Goal: Obtain resource: Download file/media

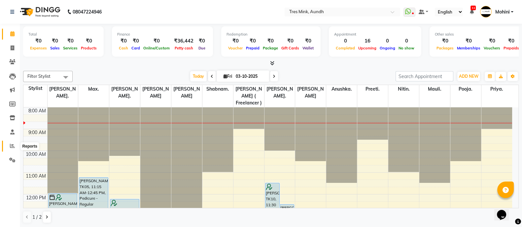
click at [12, 143] on span at bounding box center [13, 147] width 12 height 8
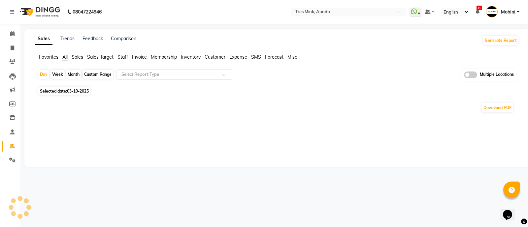
click at [72, 75] on div "Month" at bounding box center [73, 74] width 15 height 9
select select "10"
select select "2025"
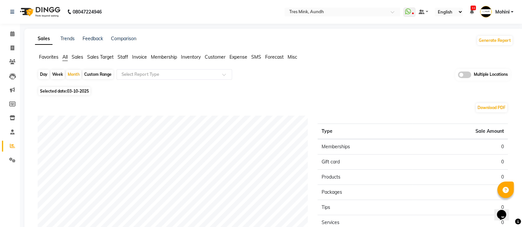
click at [71, 91] on span "03-10-2025" at bounding box center [78, 91] width 22 height 5
select select "10"
select select "2025"
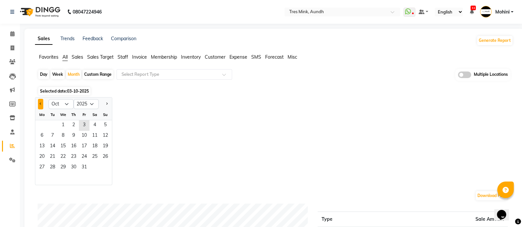
click at [40, 102] on button "Previous month" at bounding box center [40, 104] width 5 height 11
select select "9"
click at [45, 122] on span "1" at bounding box center [42, 125] width 11 height 11
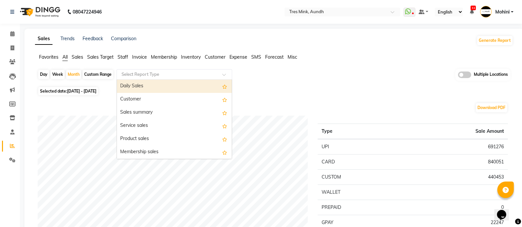
click at [128, 74] on input "text" at bounding box center [167, 74] width 95 height 7
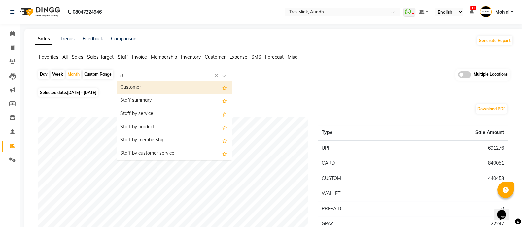
type input "sta"
click at [130, 87] on div "Staff summary" at bounding box center [174, 87] width 115 height 13
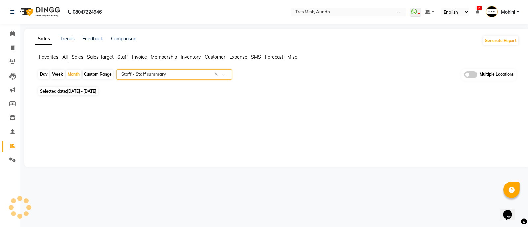
select select "filtered_report"
select select "pdf"
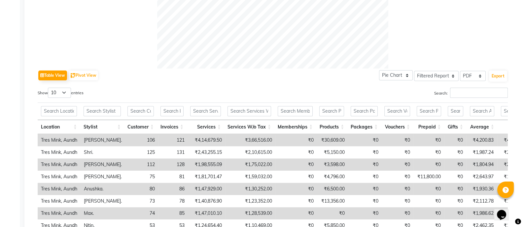
scroll to position [271, 0]
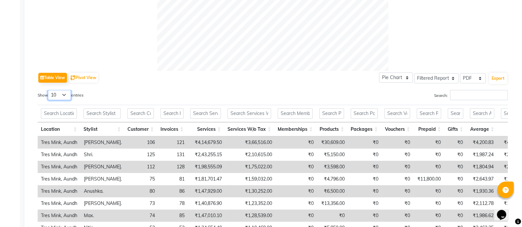
click at [66, 94] on select "10 25 50 100" at bounding box center [59, 95] width 23 height 10
select select "50"
click at [49, 90] on select "10 25 50 100" at bounding box center [59, 95] width 23 height 10
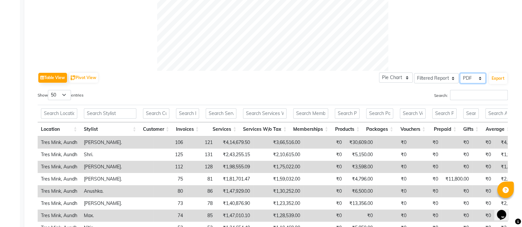
click at [479, 78] on select "Select CSV PDF" at bounding box center [473, 78] width 26 height 10
select select "csv"
click at [460, 73] on select "Select CSV PDF" at bounding box center [473, 78] width 26 height 10
click at [500, 78] on button "Export" at bounding box center [498, 78] width 18 height 11
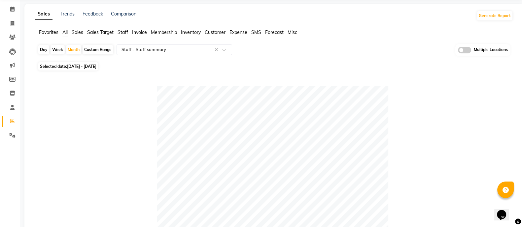
scroll to position [0, 0]
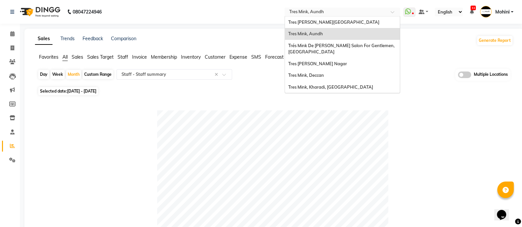
click at [391, 12] on span at bounding box center [395, 14] width 8 height 7
click at [332, 23] on span "Tres Mink, Koregoan Park" at bounding box center [333, 21] width 91 height 5
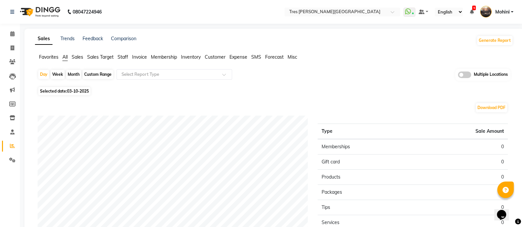
click at [76, 73] on div "Month" at bounding box center [73, 74] width 15 height 9
select select "10"
select select "2025"
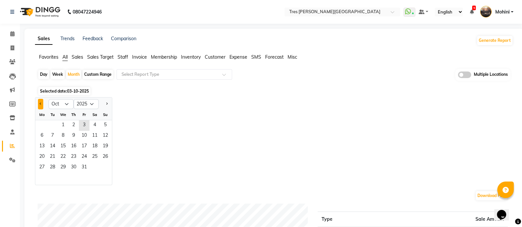
click at [41, 101] on button "Previous month" at bounding box center [40, 104] width 5 height 11
select select "9"
click at [43, 125] on span "1" at bounding box center [42, 125] width 11 height 11
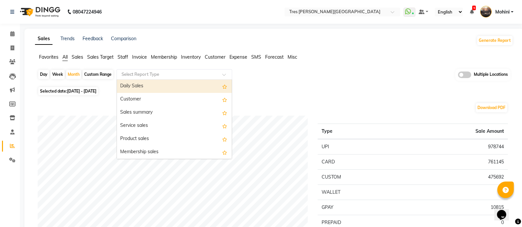
click at [190, 72] on input "text" at bounding box center [167, 74] width 95 height 7
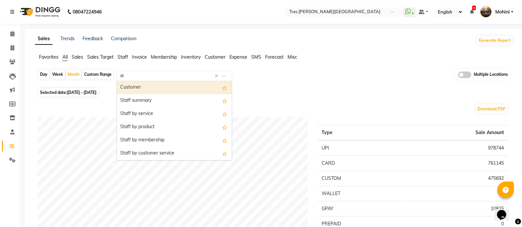
type input "sta"
click at [157, 88] on div "Staff summary" at bounding box center [174, 87] width 115 height 13
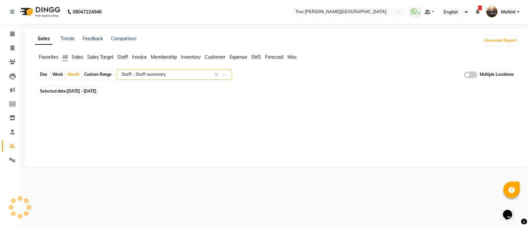
select select "filtered_report"
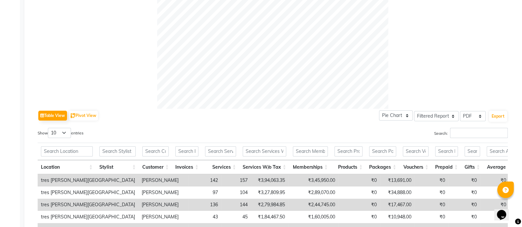
scroll to position [234, 0]
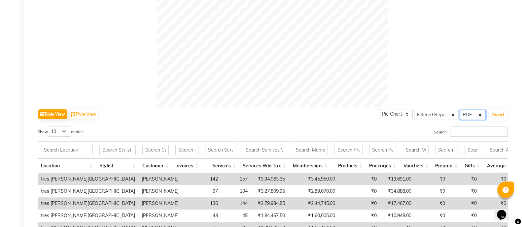
click at [480, 117] on select "Select CSV PDF" at bounding box center [473, 115] width 26 height 10
select select "csv"
click at [460, 110] on select "Select CSV PDF" at bounding box center [473, 115] width 26 height 10
click at [65, 131] on select "10 25 50 100" at bounding box center [59, 132] width 23 height 10
select select "50"
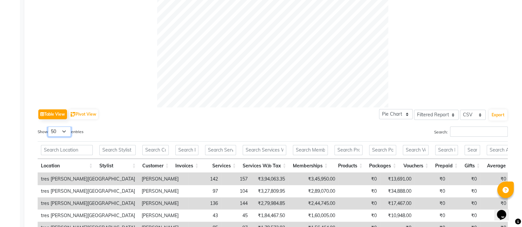
click at [49, 127] on select "10 25 50 100" at bounding box center [59, 132] width 23 height 10
click at [498, 115] on button "Export" at bounding box center [498, 115] width 18 height 11
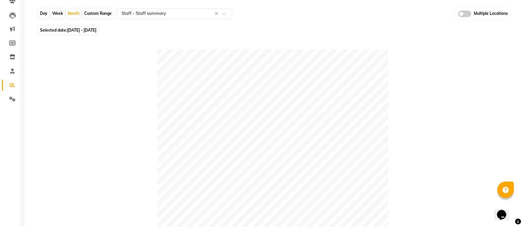
scroll to position [0, 0]
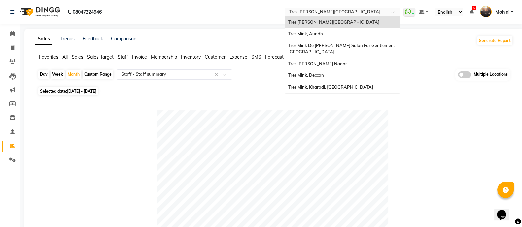
click at [391, 12] on span at bounding box center [395, 14] width 8 height 7
click at [361, 49] on div "Trés Mink De Shailesh Mistry Salon For Gentlemen, Koregaon Park" at bounding box center [342, 49] width 115 height 18
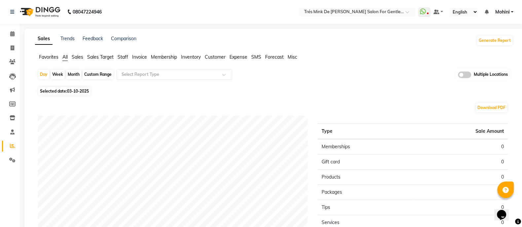
click at [72, 74] on div "Month" at bounding box center [73, 74] width 15 height 9
select select "10"
select select "2025"
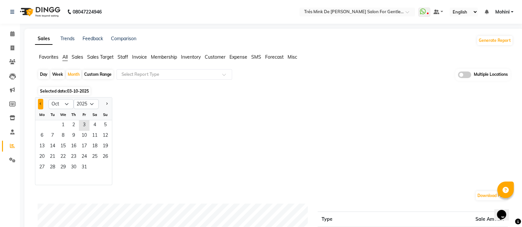
click at [40, 105] on button "Previous month" at bounding box center [40, 104] width 5 height 11
select select "9"
click at [41, 124] on span "1" at bounding box center [42, 125] width 11 height 11
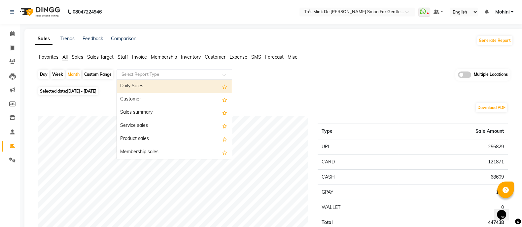
click at [155, 75] on input "text" at bounding box center [167, 74] width 95 height 7
click at [154, 73] on input "text" at bounding box center [167, 74] width 95 height 7
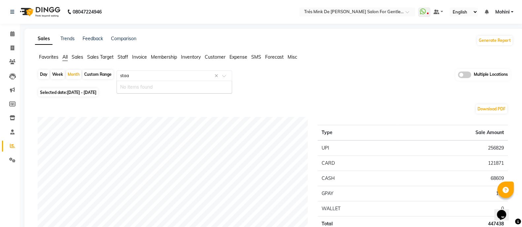
type input "sta"
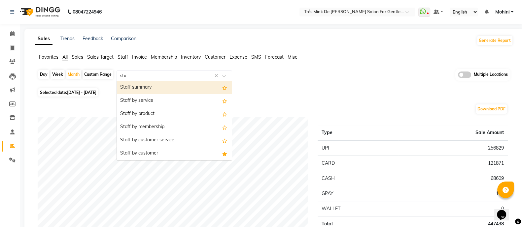
click at [147, 85] on div "Staff summary" at bounding box center [174, 87] width 115 height 13
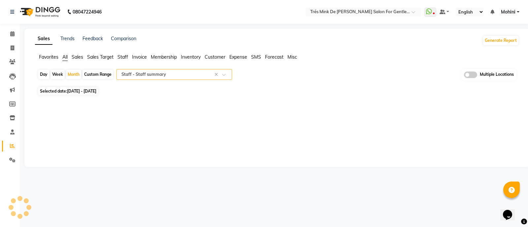
select select "filtered_report"
select select "pdf"
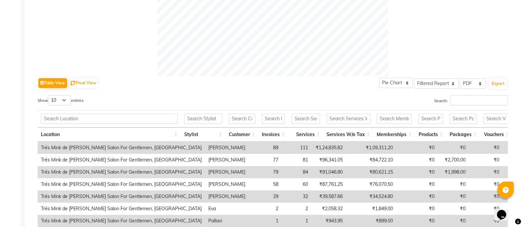
scroll to position [262, 0]
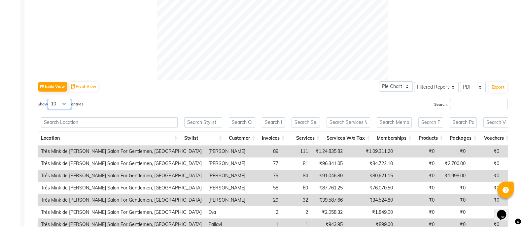
click at [66, 103] on select "10 25 50 100" at bounding box center [59, 104] width 23 height 10
select select "25"
click at [49, 99] on select "10 25 50 100" at bounding box center [59, 104] width 23 height 10
click at [479, 88] on select "Select CSV PDF" at bounding box center [473, 87] width 26 height 10
select select "csv"
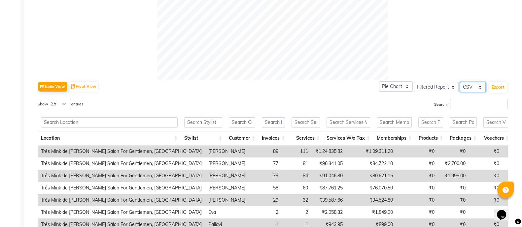
click at [460, 82] on select "Select CSV PDF" at bounding box center [473, 87] width 26 height 10
click at [497, 85] on button "Export" at bounding box center [498, 87] width 18 height 11
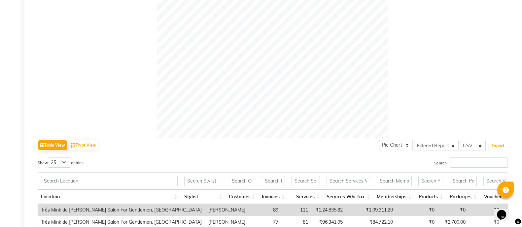
scroll to position [0, 0]
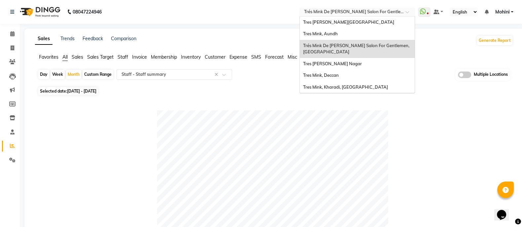
click at [403, 11] on div at bounding box center [357, 12] width 116 height 7
click at [345, 62] on span "Tres [PERSON_NAME] Nagar" at bounding box center [332, 63] width 59 height 5
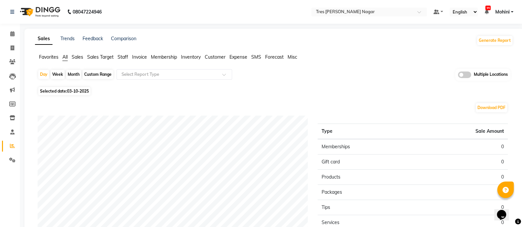
click at [76, 75] on div "Month" at bounding box center [73, 74] width 15 height 9
select select "10"
select select "2025"
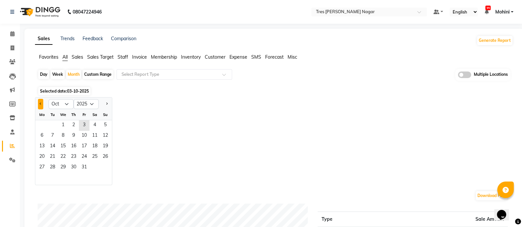
click at [42, 104] on button "Previous month" at bounding box center [40, 104] width 5 height 11
select select "9"
click at [39, 124] on span "1" at bounding box center [42, 125] width 11 height 11
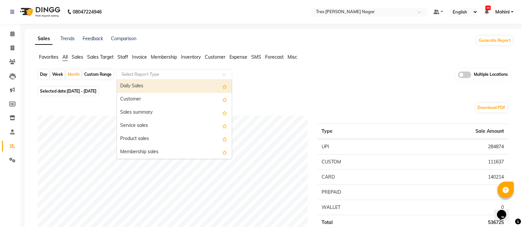
click at [153, 72] on input "text" at bounding box center [167, 74] width 95 height 7
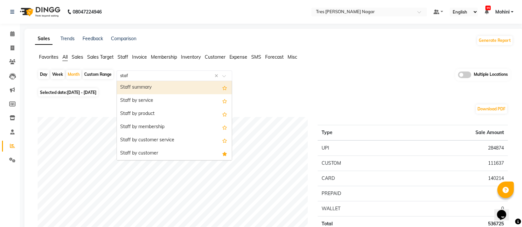
type input "staff"
click at [143, 89] on div "Staff summary" at bounding box center [174, 87] width 115 height 13
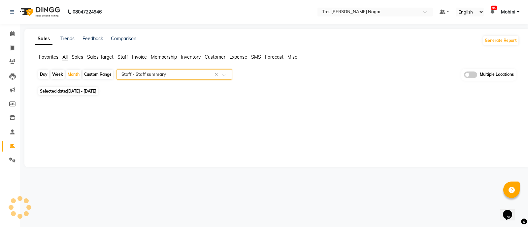
select select "filtered_report"
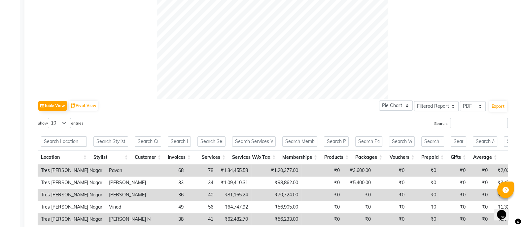
scroll to position [243, 0]
click at [480, 105] on select "Select CSV PDF" at bounding box center [473, 106] width 26 height 10
select select "csv"
click at [460, 101] on select "Select CSV PDF" at bounding box center [473, 106] width 26 height 10
click at [67, 122] on select "10 25 50 100" at bounding box center [59, 123] width 23 height 10
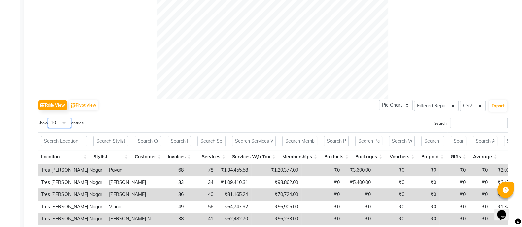
select select "25"
click at [49, 118] on select "10 25 50 100" at bounding box center [59, 123] width 23 height 10
click at [496, 105] on button "Export" at bounding box center [498, 106] width 18 height 11
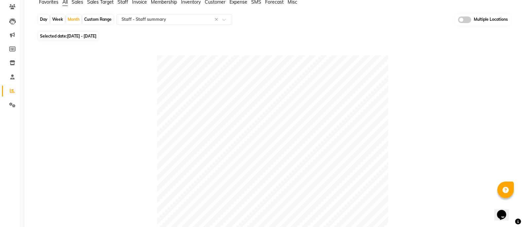
scroll to position [0, 0]
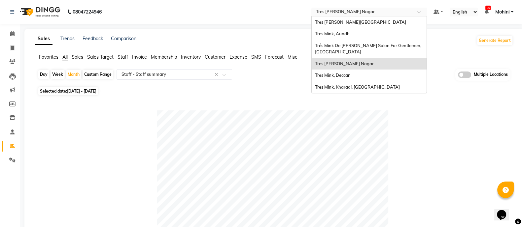
click at [421, 10] on div at bounding box center [369, 12] width 116 height 7
click at [355, 77] on div "Tres Mink, Deccan" at bounding box center [369, 76] width 115 height 12
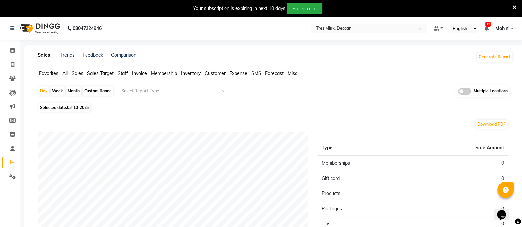
click at [73, 88] on div "Month" at bounding box center [73, 90] width 15 height 9
select select "10"
select select "2025"
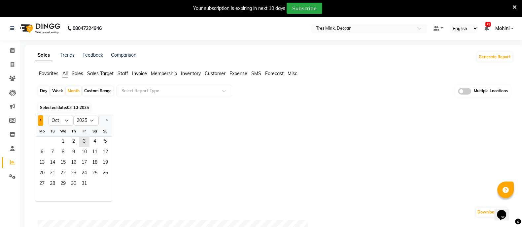
click at [39, 119] on button "Previous month" at bounding box center [40, 121] width 5 height 11
select select "9"
click at [38, 140] on span "1" at bounding box center [42, 142] width 11 height 11
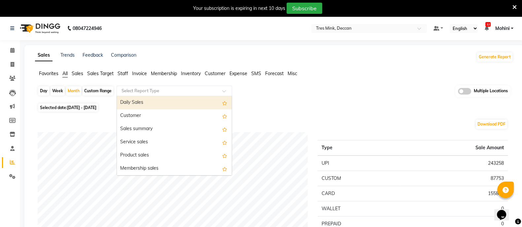
click at [131, 93] on input "text" at bounding box center [167, 91] width 95 height 7
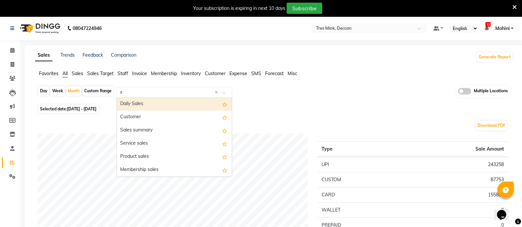
type input "st"
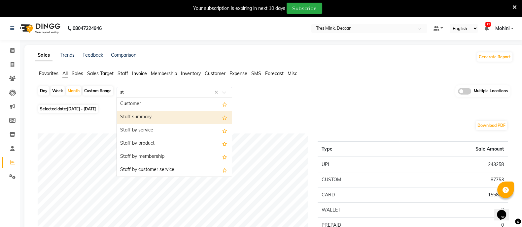
click at [131, 116] on div "Staff summary" at bounding box center [174, 117] width 115 height 13
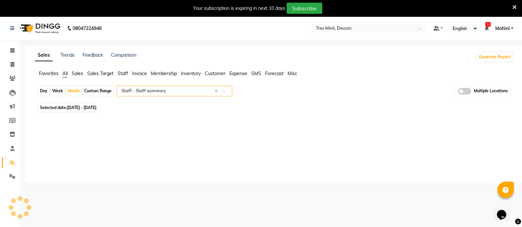
select select "filtered_report"
select select "pdf"
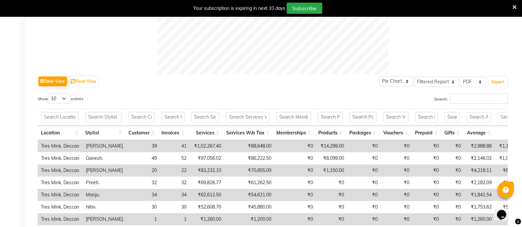
scroll to position [285, 0]
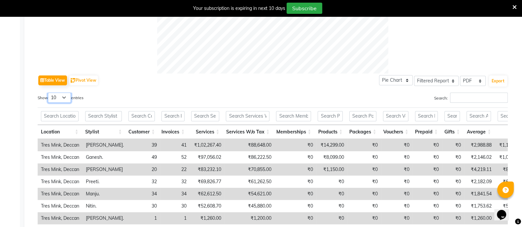
click at [64, 98] on select "10 25 50 100" at bounding box center [59, 98] width 23 height 10
select select "25"
click at [49, 93] on select "10 25 50 100" at bounding box center [59, 98] width 23 height 10
click at [478, 82] on select "Select CSV PDF" at bounding box center [473, 81] width 26 height 10
select select "csv"
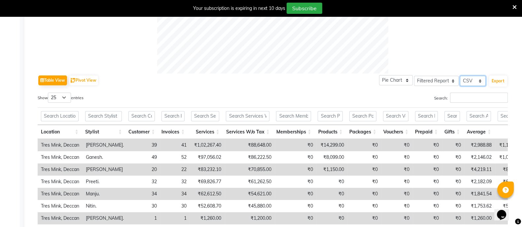
click at [460, 76] on select "Select CSV PDF" at bounding box center [473, 81] width 26 height 10
click at [500, 83] on button "Export" at bounding box center [498, 81] width 18 height 11
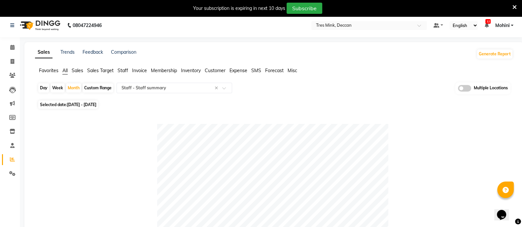
scroll to position [0, 0]
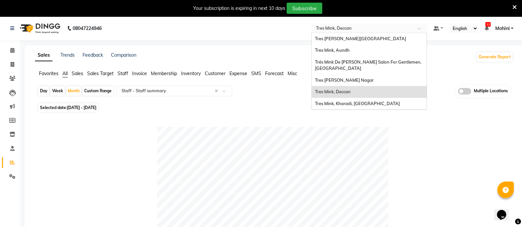
click at [418, 29] on span at bounding box center [421, 30] width 8 height 7
click at [357, 105] on span "Tres Mink, Kharadi, [GEOGRAPHIC_DATA]" at bounding box center [357, 103] width 85 height 5
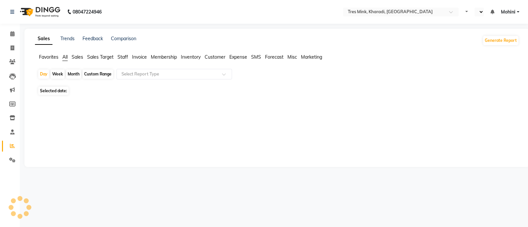
select select "en"
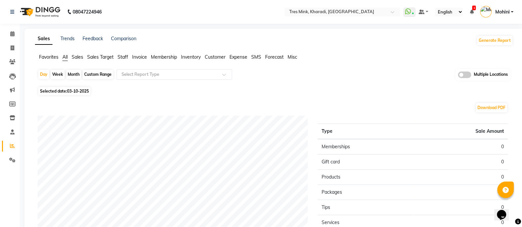
click at [73, 75] on div "Month" at bounding box center [73, 74] width 15 height 9
select select "10"
select select "2025"
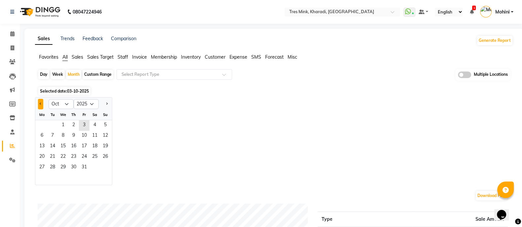
click at [39, 103] on button "Previous month" at bounding box center [40, 104] width 5 height 11
select select "9"
click at [40, 123] on span "1" at bounding box center [42, 125] width 11 height 11
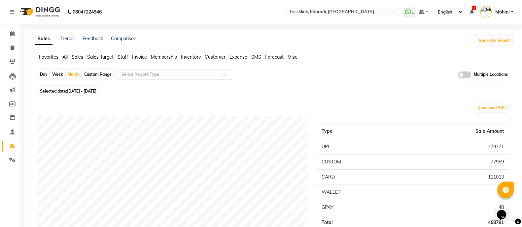
click at [139, 78] on div "Select Report Type" at bounding box center [175, 74] width 116 height 11
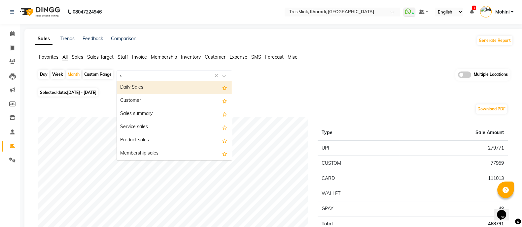
type input "st"
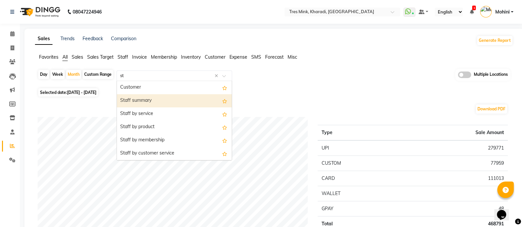
click at [135, 101] on div "Staff summary" at bounding box center [174, 100] width 115 height 13
select select "filtered_report"
select select "pdf"
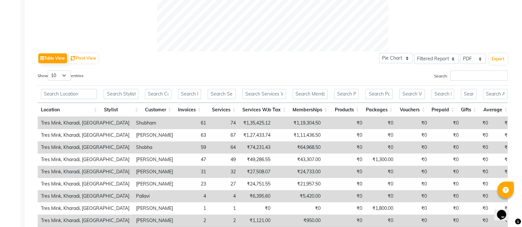
scroll to position [292, 0]
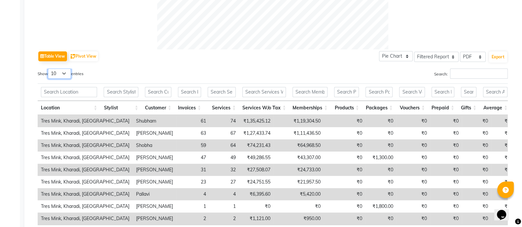
click at [67, 73] on select "10 25 50 100" at bounding box center [59, 74] width 23 height 10
select select "25"
click at [49, 69] on select "10 25 50 100" at bounding box center [59, 74] width 23 height 10
drag, startPoint x: 478, startPoint y: 57, endPoint x: 469, endPoint y: 77, distance: 21.9
click at [469, 77] on div "Table View Pivot View Pie Chart Bar Chart Select Full Report Filtered Report Se…" at bounding box center [273, 152] width 470 height 204
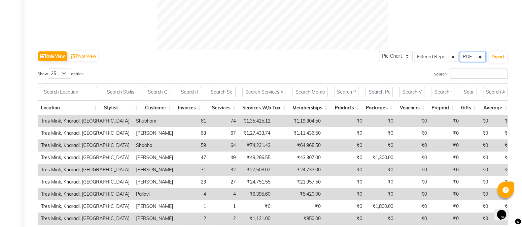
select select "csv"
click at [460, 52] on select "Select CSV PDF" at bounding box center [473, 57] width 26 height 10
click at [498, 54] on button "Export" at bounding box center [498, 56] width 18 height 11
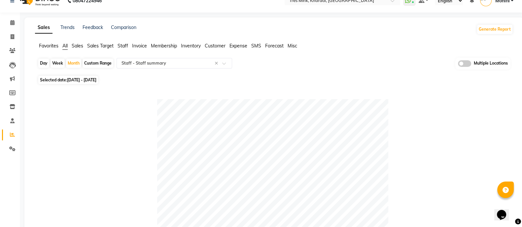
scroll to position [0, 0]
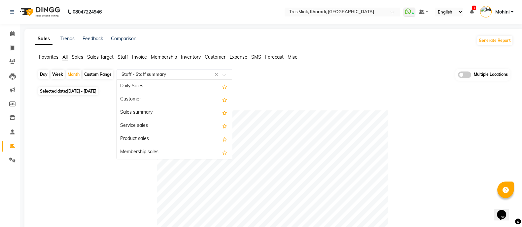
click at [163, 76] on input "text" at bounding box center [167, 74] width 95 height 7
type input "pr"
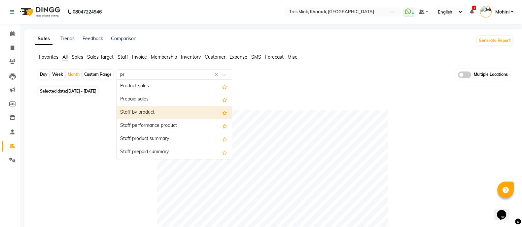
click at [145, 112] on div "Staff by product" at bounding box center [174, 112] width 115 height 13
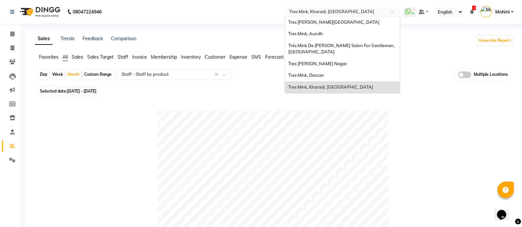
click at [391, 13] on span at bounding box center [395, 14] width 8 height 7
click at [354, 24] on div "Tres [PERSON_NAME][GEOGRAPHIC_DATA]" at bounding box center [342, 23] width 115 height 12
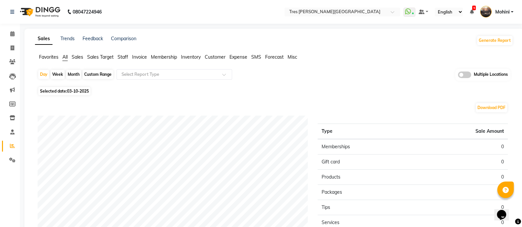
click at [73, 73] on div "Month" at bounding box center [73, 74] width 15 height 9
select select "10"
select select "2025"
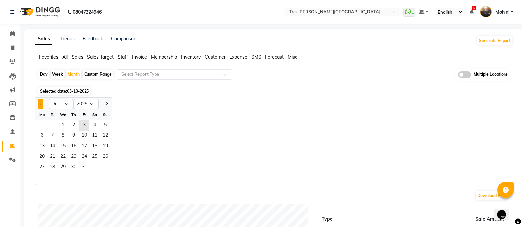
click at [40, 104] on span "Previous month" at bounding box center [41, 104] width 2 height 2
select select "9"
click at [44, 125] on span "1" at bounding box center [42, 125] width 11 height 11
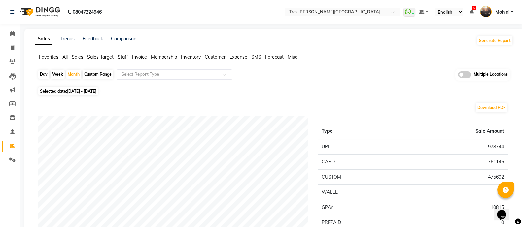
click at [139, 74] on input "text" at bounding box center [167, 74] width 95 height 7
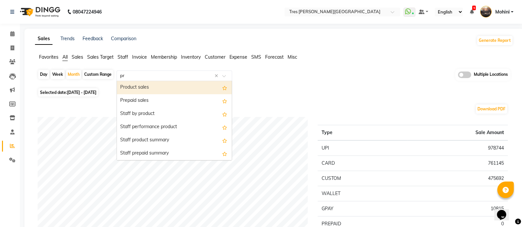
type input "pro"
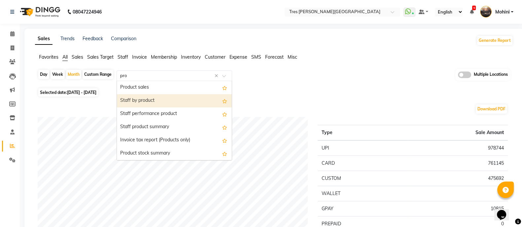
click at [141, 96] on div "Staff by product" at bounding box center [174, 100] width 115 height 13
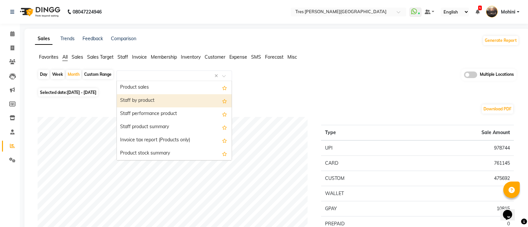
select select "filtered_report"
select select "csv"
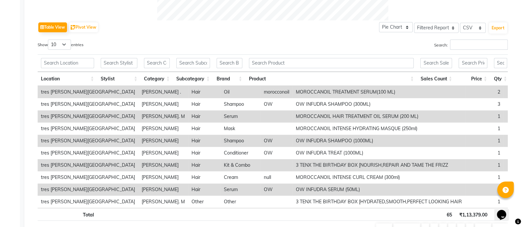
scroll to position [320, 0]
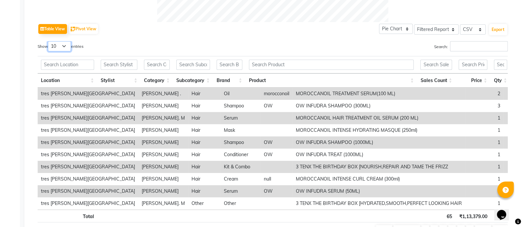
click at [65, 47] on select "10 25 50 100" at bounding box center [59, 46] width 23 height 10
click at [49, 41] on select "10 25 50 100" at bounding box center [59, 46] width 23 height 10
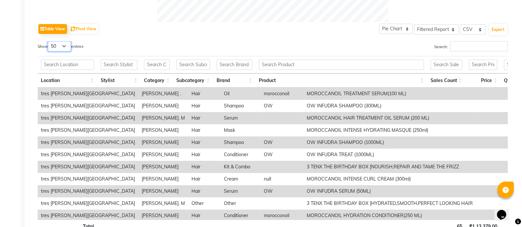
click at [64, 47] on select "10 25 50 100" at bounding box center [59, 46] width 23 height 10
select select "100"
click at [49, 41] on select "10 25 50 100" at bounding box center [59, 46] width 23 height 10
click at [495, 29] on button "Export" at bounding box center [498, 29] width 18 height 11
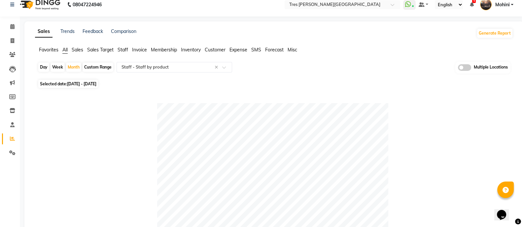
scroll to position [0, 0]
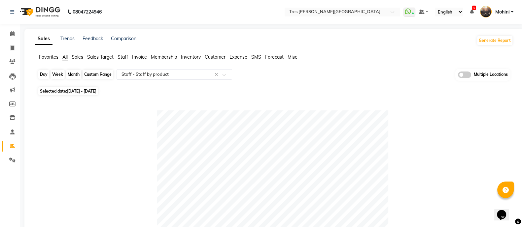
click at [73, 78] on div "Month" at bounding box center [73, 74] width 15 height 9
select select "9"
select select "2025"
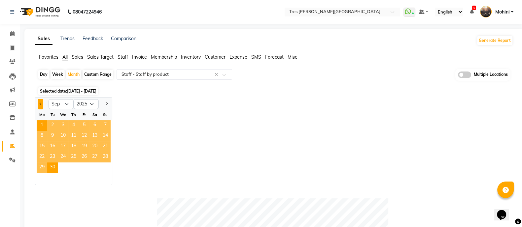
click at [39, 105] on button "Previous month" at bounding box center [40, 104] width 5 height 11
select select "8"
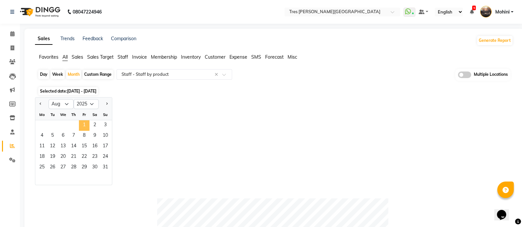
click at [85, 125] on span "1" at bounding box center [84, 125] width 11 height 11
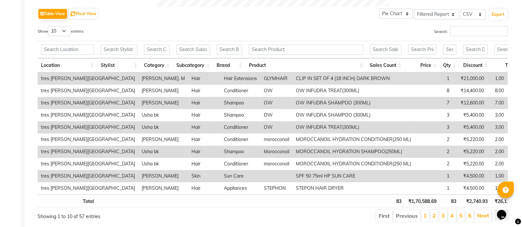
scroll to position [336, 0]
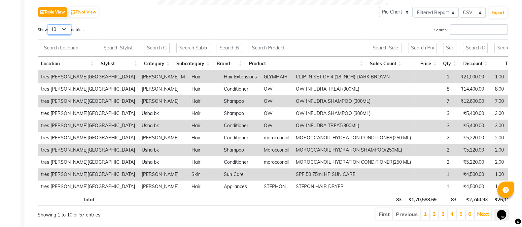
click at [68, 30] on select "10 25 50 100" at bounding box center [59, 29] width 23 height 10
select select "50"
click at [49, 24] on select "10 25 50 100" at bounding box center [59, 29] width 23 height 10
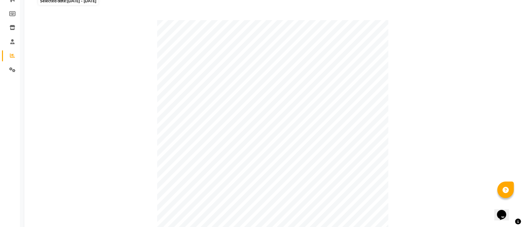
scroll to position [0, 0]
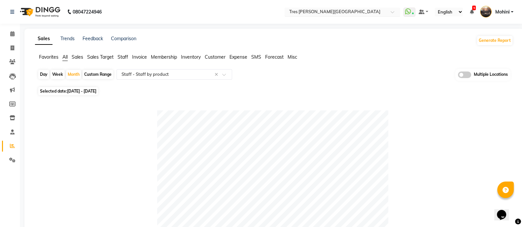
click at [391, 11] on span at bounding box center [395, 14] width 8 height 7
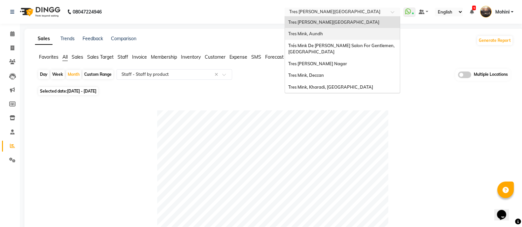
click at [342, 34] on div "Tres Mink, Aundh" at bounding box center [342, 34] width 115 height 12
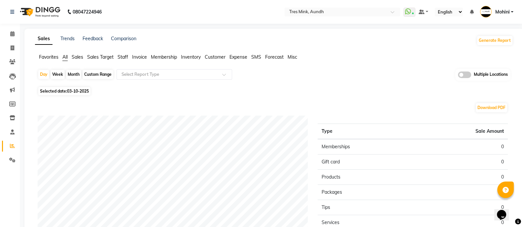
click at [74, 75] on div "Month" at bounding box center [73, 74] width 15 height 9
select select "10"
select select "2025"
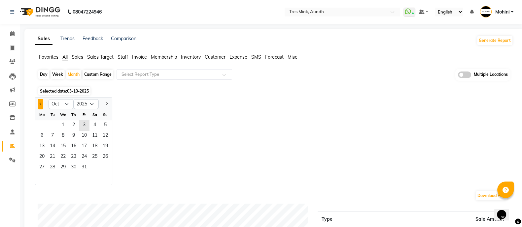
click at [42, 104] on button "Previous month" at bounding box center [40, 104] width 5 height 11
select select "9"
click at [43, 124] on span "1" at bounding box center [42, 125] width 11 height 11
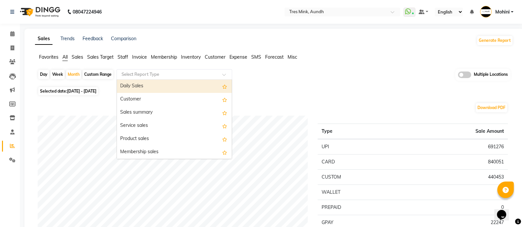
click at [155, 73] on input "text" at bounding box center [167, 74] width 95 height 7
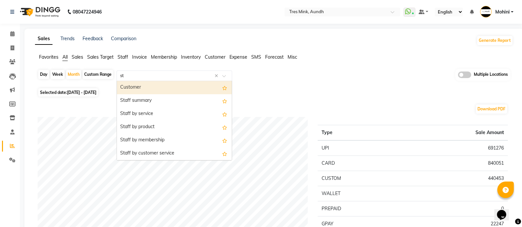
type input "s"
type input "pro"
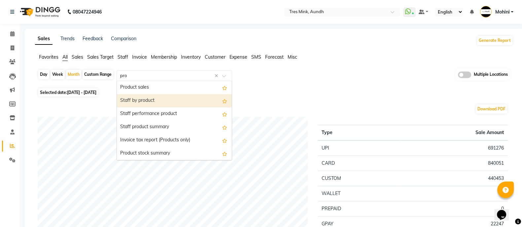
click at [145, 97] on div "Staff by product" at bounding box center [174, 100] width 115 height 13
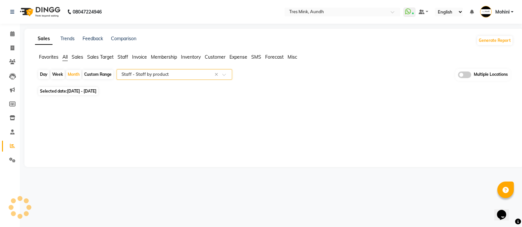
select select "filtered_report"
select select "csv"
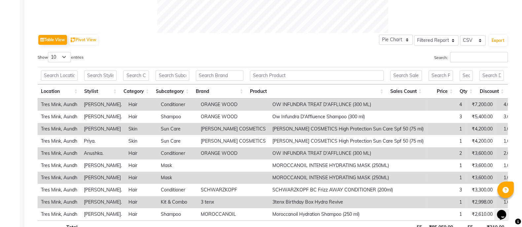
scroll to position [310, 0]
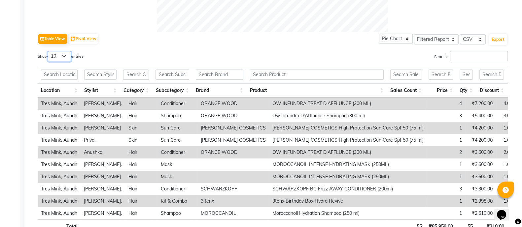
click at [69, 56] on select "10 25 50 100" at bounding box center [59, 56] width 23 height 10
select select "50"
click at [49, 51] on select "10 25 50 100" at bounding box center [59, 56] width 23 height 10
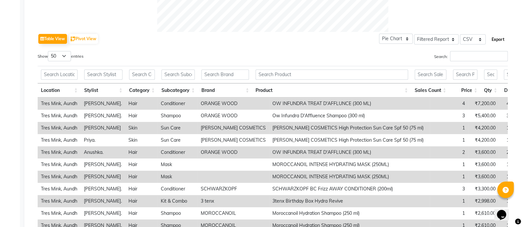
click at [494, 39] on button "Export" at bounding box center [498, 39] width 18 height 11
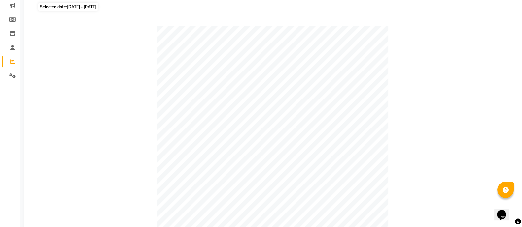
scroll to position [0, 0]
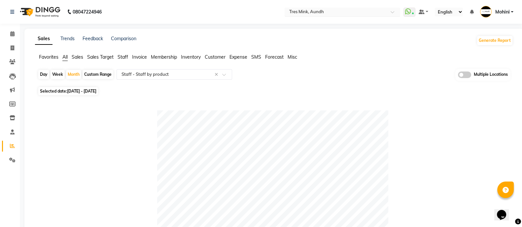
click at [392, 12] on span at bounding box center [395, 14] width 8 height 7
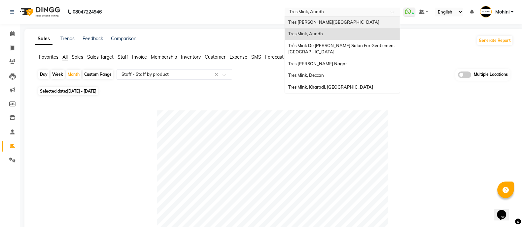
click at [336, 20] on span "Tres [PERSON_NAME][GEOGRAPHIC_DATA]" at bounding box center [333, 21] width 91 height 5
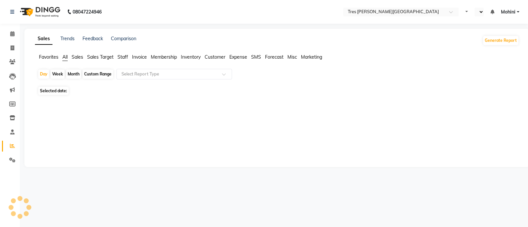
select select "en"
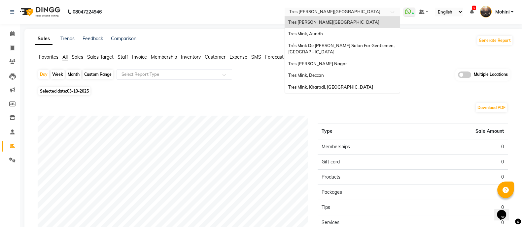
click at [390, 10] on div at bounding box center [343, 12] width 116 height 7
click at [342, 50] on div "Trés Mink De [PERSON_NAME] Salon For Gentlemen, [GEOGRAPHIC_DATA]" at bounding box center [342, 49] width 115 height 18
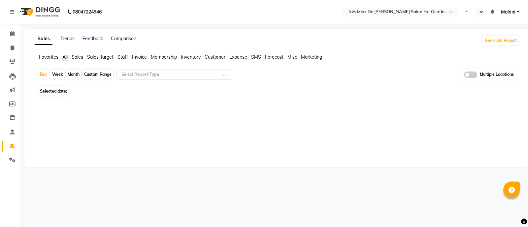
select select "en"
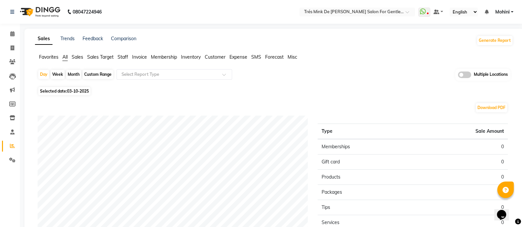
click at [76, 74] on div "Month" at bounding box center [73, 74] width 15 height 9
select select "10"
select select "2025"
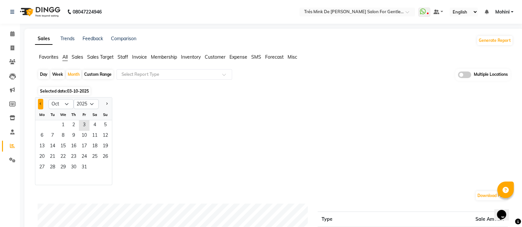
click at [40, 104] on span "Previous month" at bounding box center [41, 104] width 2 height 2
select select "9"
click at [44, 124] on span "1" at bounding box center [42, 125] width 11 height 11
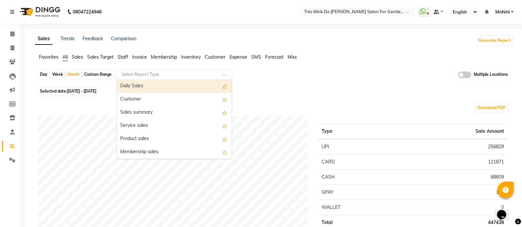
click at [139, 74] on input "text" at bounding box center [167, 74] width 95 height 7
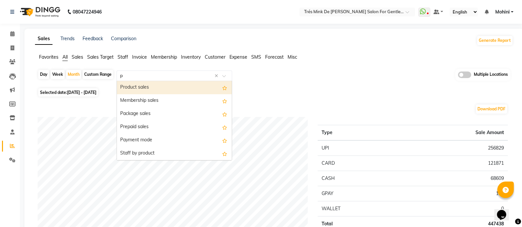
type input "pr"
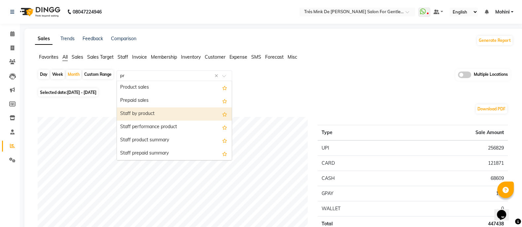
click at [138, 115] on div "Staff by product" at bounding box center [174, 114] width 115 height 13
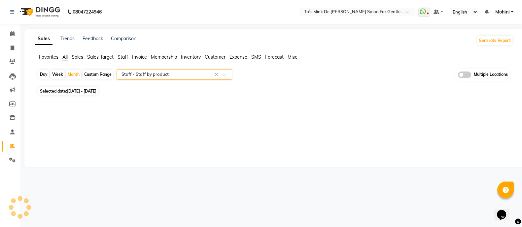
select select "filtered_report"
select select "csv"
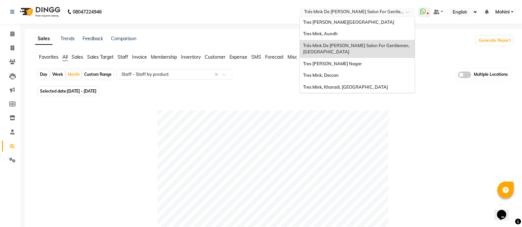
click at [406, 14] on span at bounding box center [409, 14] width 8 height 7
click at [358, 66] on div "Tres [PERSON_NAME] Nagar" at bounding box center [357, 64] width 115 height 12
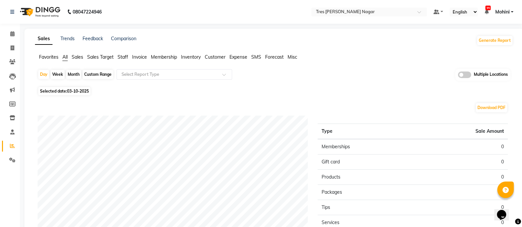
click at [76, 74] on div "Month" at bounding box center [73, 74] width 15 height 9
select select "10"
select select "2025"
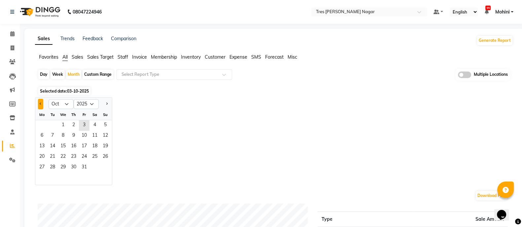
click at [41, 103] on span "Previous month" at bounding box center [41, 104] width 2 height 2
select select "9"
click at [40, 123] on span "1" at bounding box center [42, 125] width 11 height 11
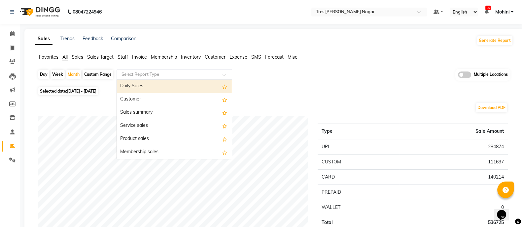
click at [146, 76] on input "text" at bounding box center [167, 74] width 95 height 7
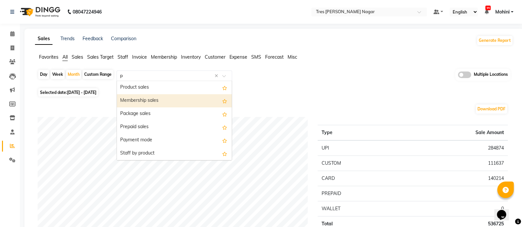
type input "pr"
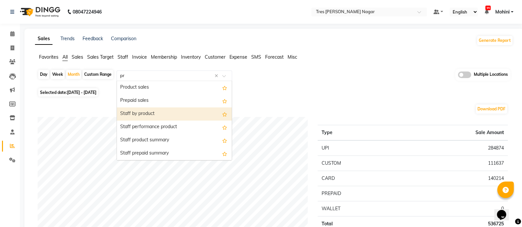
click at [139, 110] on div "Staff by product" at bounding box center [174, 114] width 115 height 13
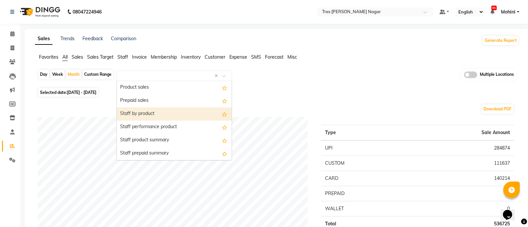
select select "filtered_report"
select select "csv"
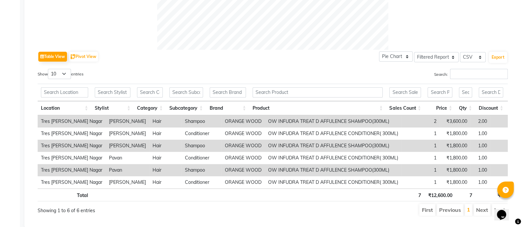
scroll to position [294, 0]
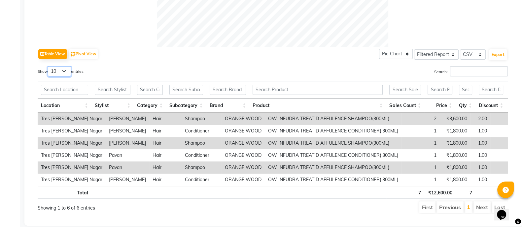
click at [66, 71] on select "10 25 50 100" at bounding box center [59, 71] width 23 height 10
select select "25"
click at [49, 66] on select "10 25 50 100" at bounding box center [59, 71] width 23 height 10
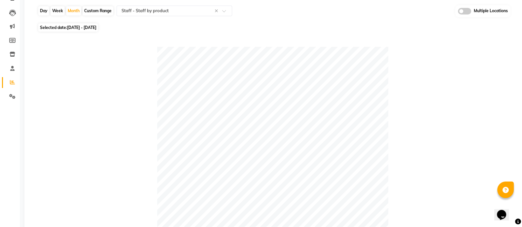
scroll to position [0, 0]
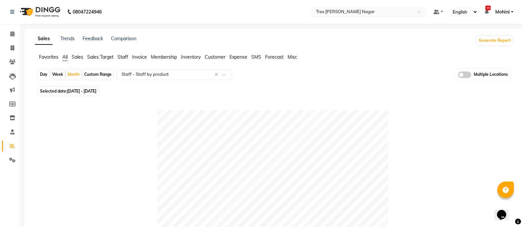
click at [415, 13] on div at bounding box center [369, 12] width 116 height 7
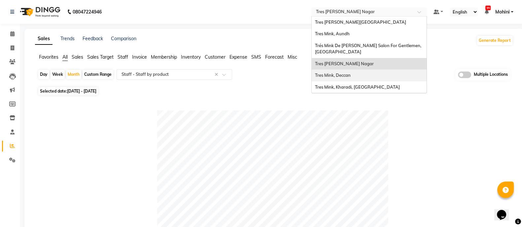
click at [371, 75] on div "Tres Mink, Deccan" at bounding box center [369, 76] width 115 height 12
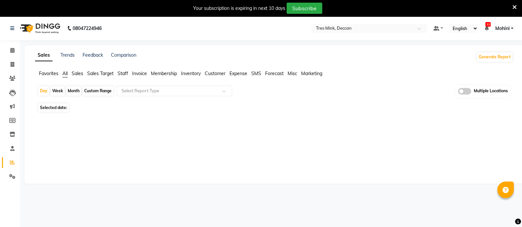
select select "en"
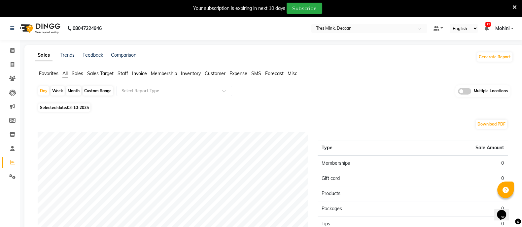
click at [72, 90] on div "Month" at bounding box center [73, 90] width 15 height 9
select select "10"
select select "2025"
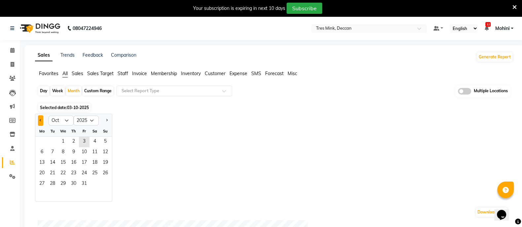
click at [41, 119] on button "Previous month" at bounding box center [40, 121] width 5 height 11
select select "9"
click at [45, 141] on span "1" at bounding box center [42, 142] width 11 height 11
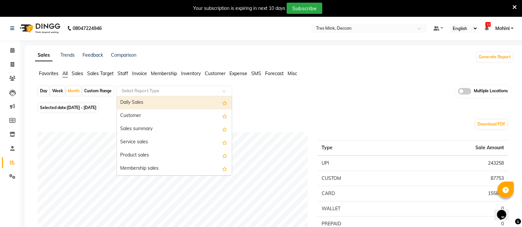
click at [137, 87] on div "Select Report Type" at bounding box center [175, 91] width 116 height 11
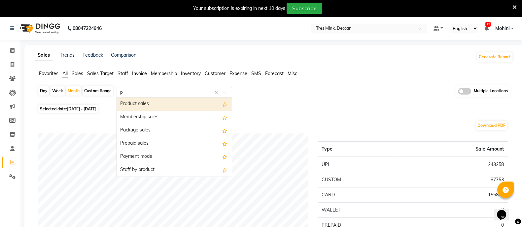
type input "pr"
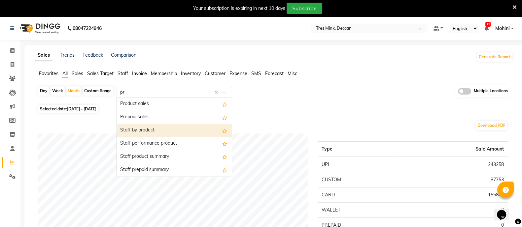
click at [133, 129] on div "Staff by product" at bounding box center [174, 130] width 115 height 13
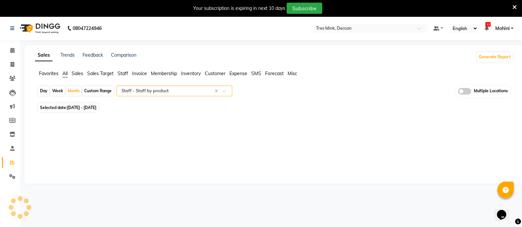
select select "filtered_report"
select select "csv"
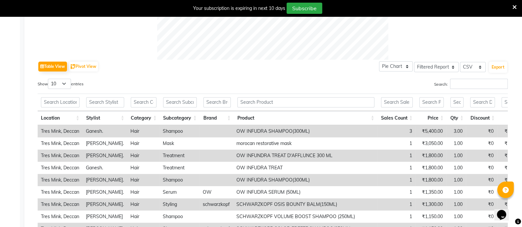
scroll to position [297, 0]
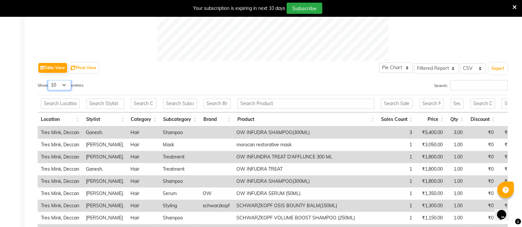
click at [63, 86] on select "10 25 50 100" at bounding box center [59, 85] width 23 height 10
click at [49, 80] on select "10 25 50 100" at bounding box center [59, 85] width 23 height 10
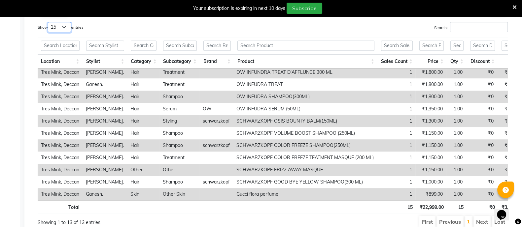
scroll to position [33, 0]
click at [64, 25] on select "10 25 50 100" at bounding box center [59, 27] width 23 height 10
select select "50"
click at [49, 22] on select "10 25 50 100" at bounding box center [59, 27] width 23 height 10
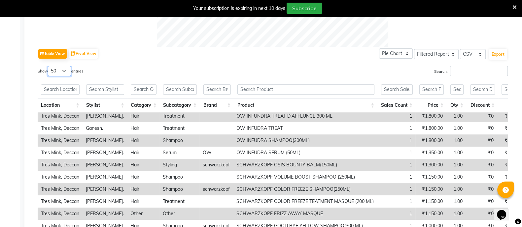
scroll to position [312, 0]
click at [497, 53] on button "Export" at bounding box center [498, 53] width 18 height 11
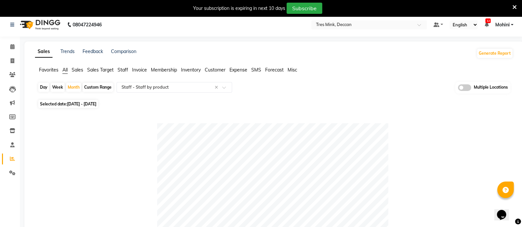
scroll to position [0, 0]
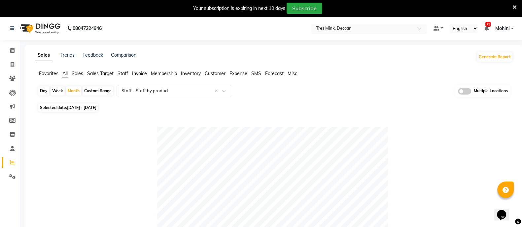
click at [419, 28] on span at bounding box center [421, 30] width 8 height 7
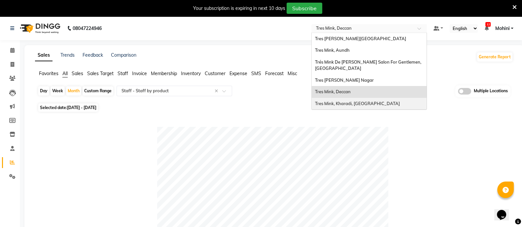
click at [370, 103] on div "Tres Mink, Kharadi, [GEOGRAPHIC_DATA]" at bounding box center [369, 104] width 115 height 12
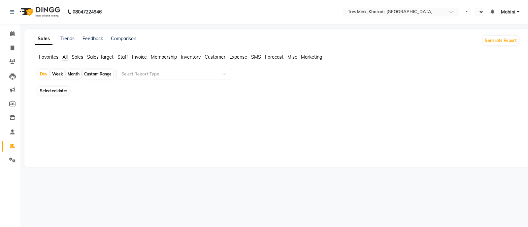
select select "en"
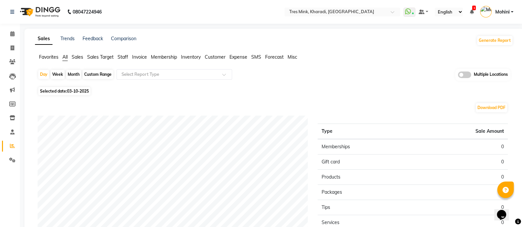
click at [74, 75] on div "Month" at bounding box center [73, 74] width 15 height 9
select select "10"
select select "2025"
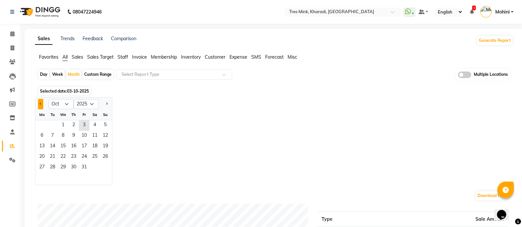
click at [42, 102] on button "Previous month" at bounding box center [40, 104] width 5 height 11
select select "9"
click at [39, 124] on span "1" at bounding box center [42, 125] width 11 height 11
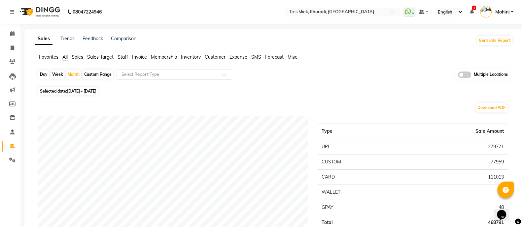
click at [152, 80] on div "Day Week Month Custom Range Select Report Type Multiple Locations" at bounding box center [274, 77] width 473 height 16
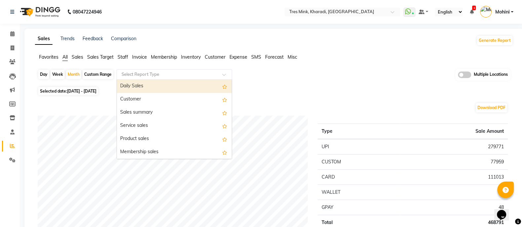
click at [152, 74] on input "text" at bounding box center [167, 74] width 95 height 7
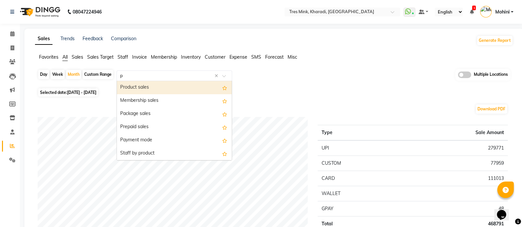
type input "pr"
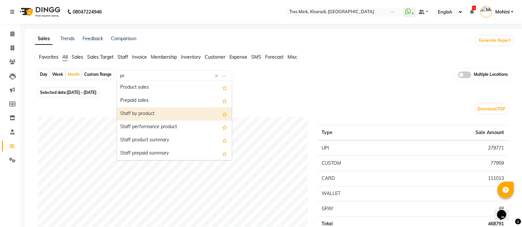
click at [142, 118] on div "Staff by product" at bounding box center [174, 114] width 115 height 13
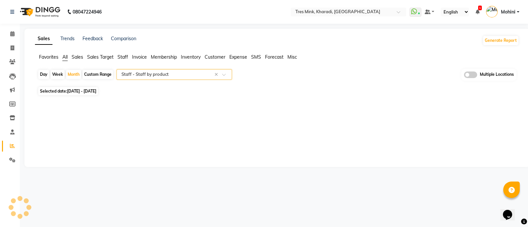
select select "filtered_report"
select select "csv"
